Goal: Information Seeking & Learning: Learn about a topic

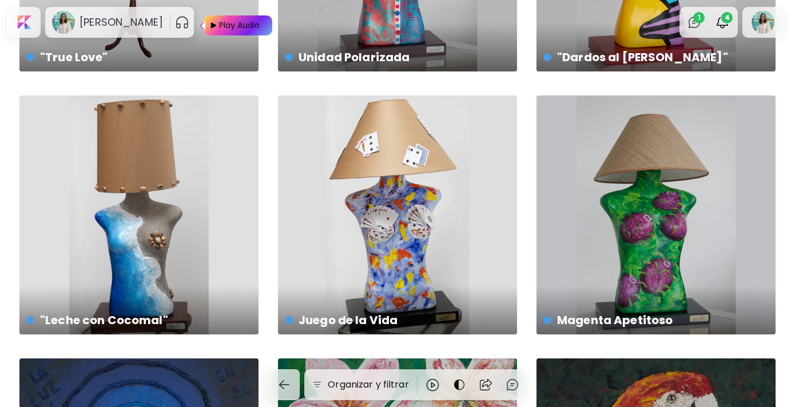
scroll to position [479, 0]
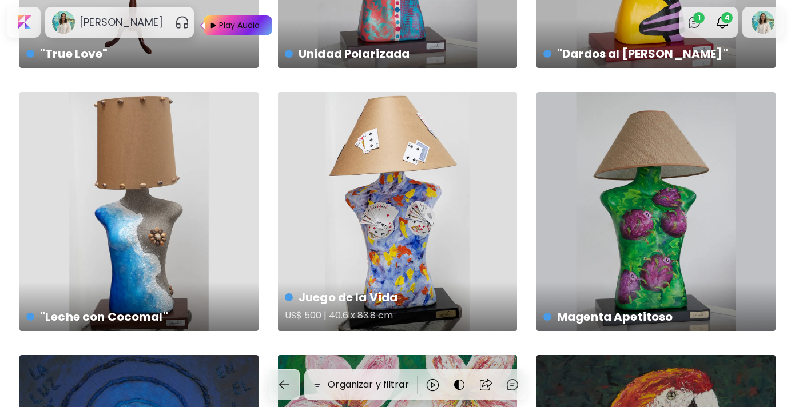
click at [406, 217] on div "Juego de la Vida US$ 500 | 40.6 x 83.8 cm" at bounding box center [397, 211] width 239 height 239
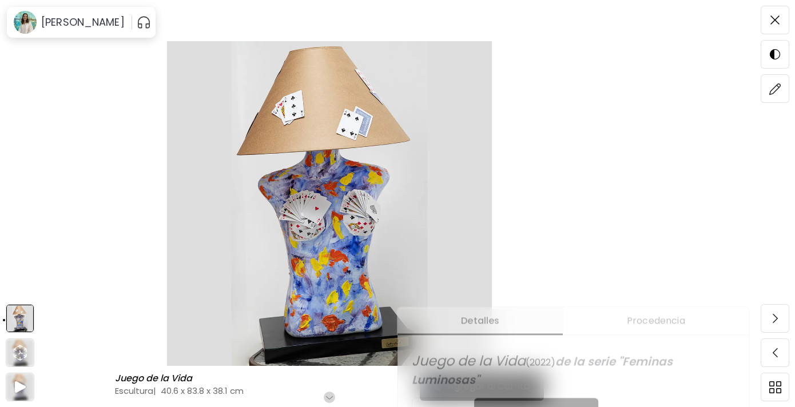
scroll to position [182, 0]
click at [253, 391] on h4 "Escultura | 40.6 x 83.8 x 38.1 cm" at bounding box center [281, 391] width 333 height 12
drag, startPoint x: 249, startPoint y: 390, endPoint x: 165, endPoint y: 394, distance: 83.6
click at [165, 394] on h4 "Escultura | 40.6 x 83.8 x 38.1 cm" at bounding box center [281, 391] width 333 height 12
copy h4 "40.6 x 83.8 x 38.1 cm"
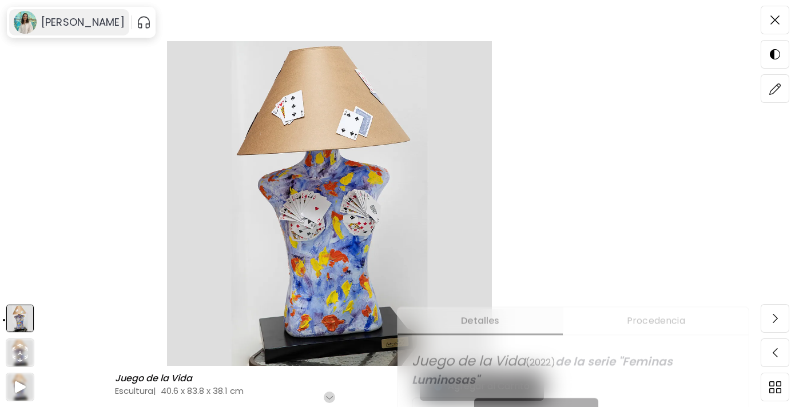
click at [59, 24] on h6 "[PERSON_NAME]" at bounding box center [83, 22] width 84 height 14
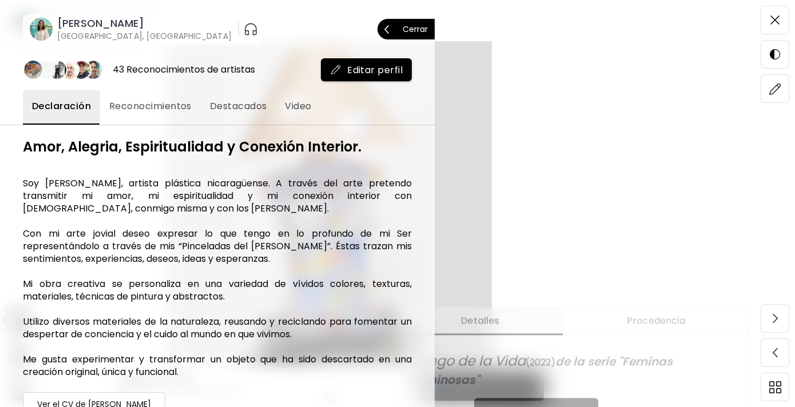
click at [408, 31] on p "Cerrar" at bounding box center [415, 29] width 25 height 8
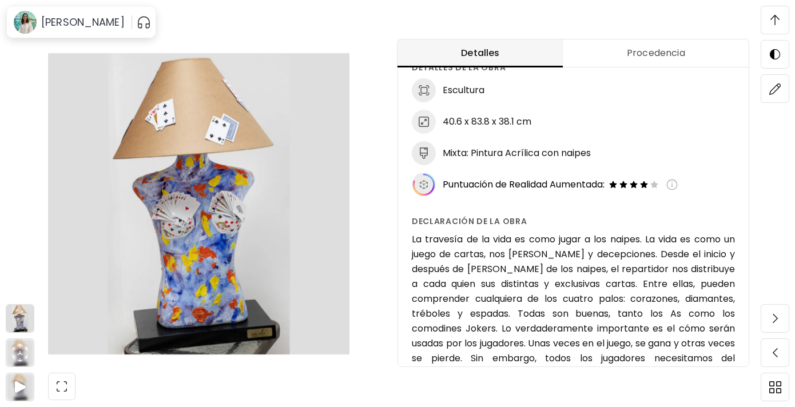
scroll to position [0, 0]
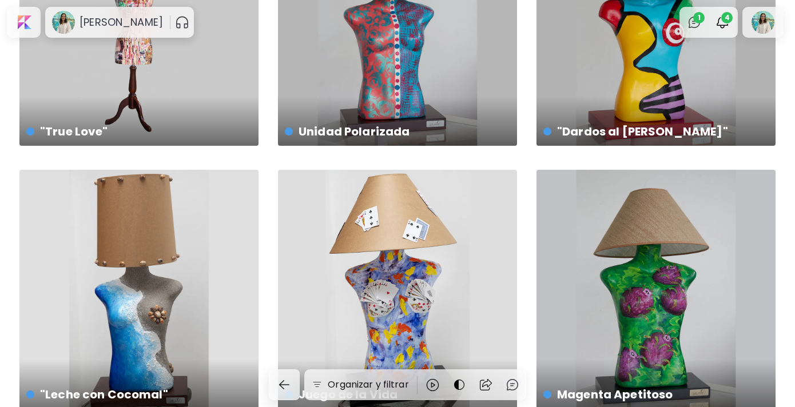
scroll to position [398, 0]
